Goal: Task Accomplishment & Management: Manage account settings

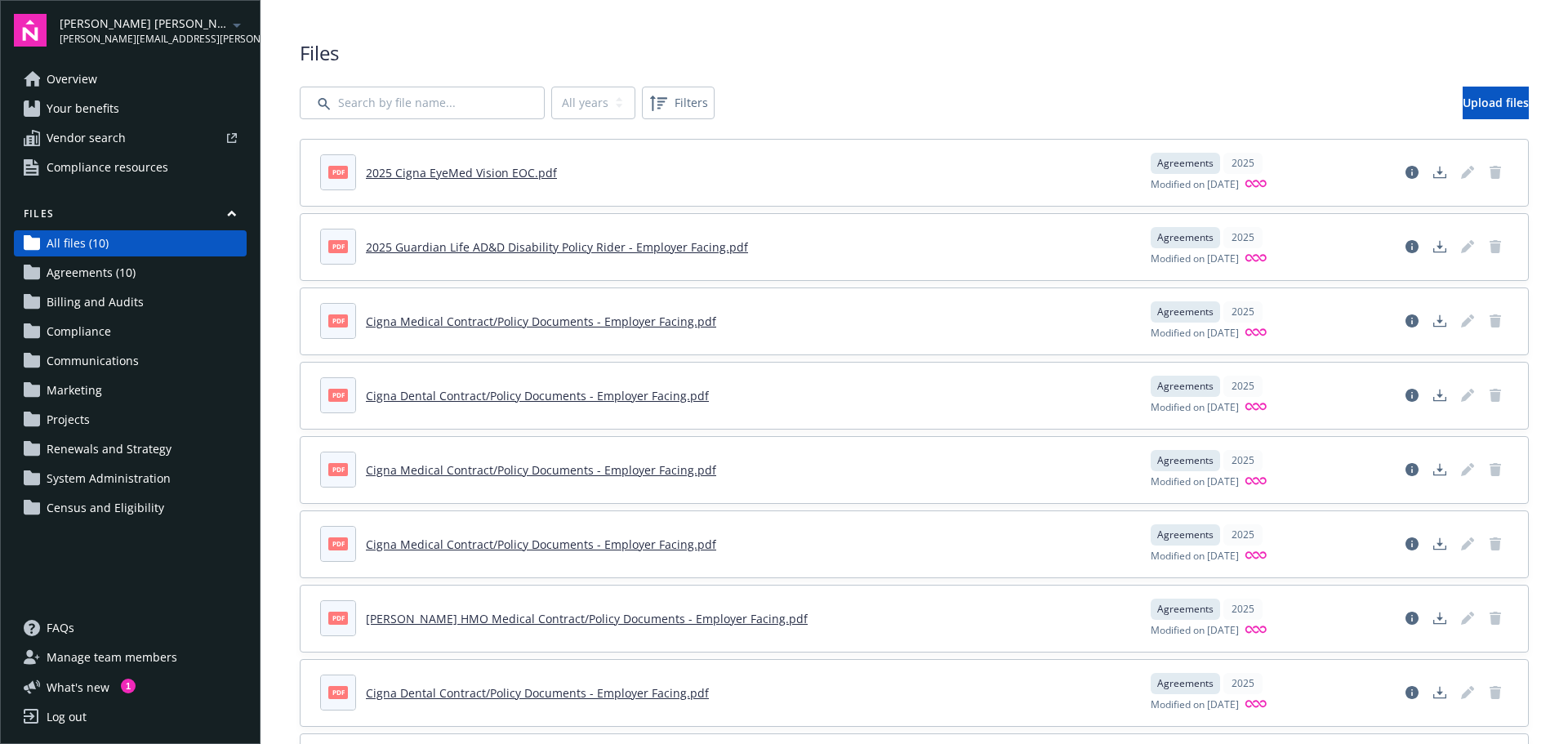
drag, startPoint x: 62, startPoint y: 720, endPoint x: 364, endPoint y: 251, distance: 557.8
click at [63, 719] on div "Log out" at bounding box center [66, 716] width 40 height 26
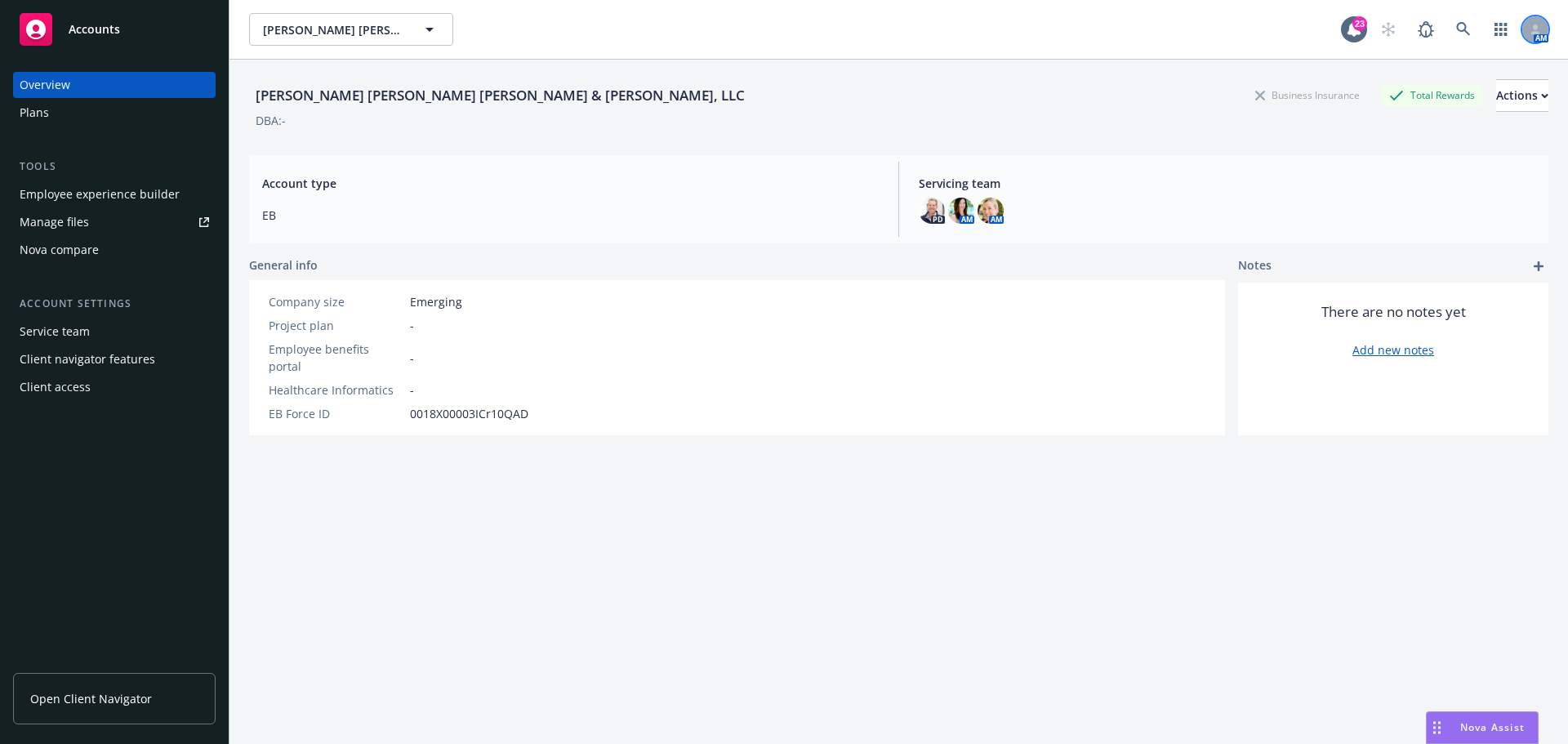
click at [1522, 36] on div at bounding box center [1535, 29] width 26 height 26
click at [1399, 73] on link "Log out" at bounding box center [1455, 74] width 164 height 32
